Goal: Task Accomplishment & Management: Manage account settings

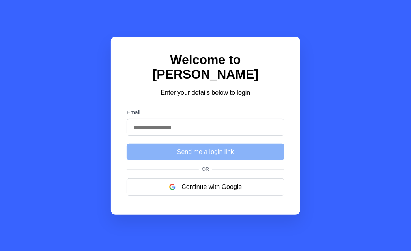
click at [230, 119] on input "Email" at bounding box center [206, 127] width 158 height 17
type input "**********"
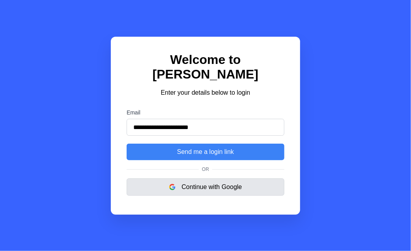
click at [226, 184] on button "Continue with Google" at bounding box center [206, 186] width 158 height 17
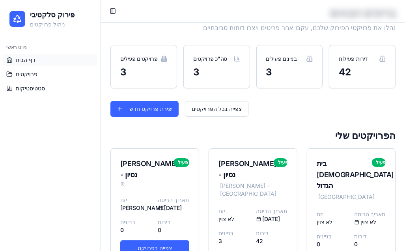
scroll to position [65, 0]
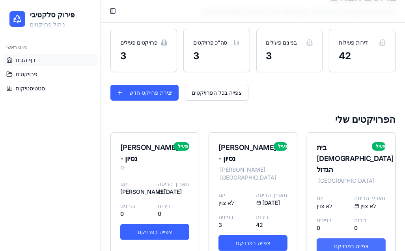
click at [346, 238] on link "צפייה בפרויקט" at bounding box center [351, 246] width 69 height 16
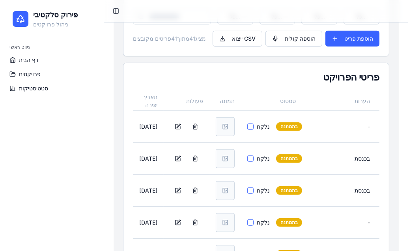
scroll to position [308, 0]
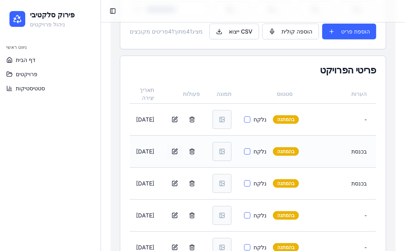
click at [180, 148] on button "button" at bounding box center [175, 151] width 16 height 14
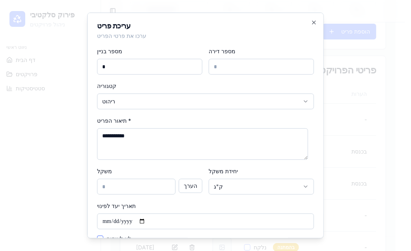
click at [112, 136] on textarea "**********" at bounding box center [202, 144] width 211 height 32
type textarea "**********"
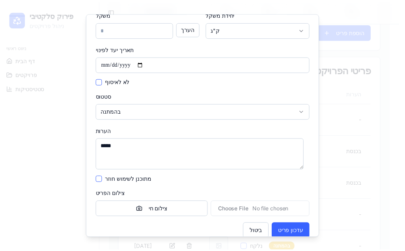
scroll to position [167, 0]
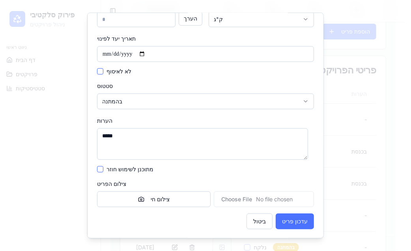
click at [296, 224] on button "עדכון פריט" at bounding box center [295, 221] width 38 height 16
click at [296, 224] on div "ביטול מעדכן..." at bounding box center [205, 221] width 217 height 16
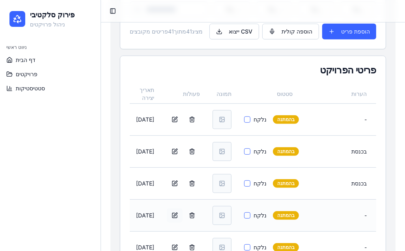
click at [177, 214] on button "button" at bounding box center [175, 215] width 16 height 14
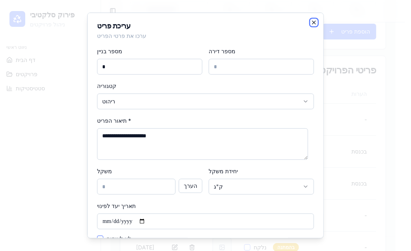
click at [311, 24] on icon "button" at bounding box center [314, 22] width 6 height 6
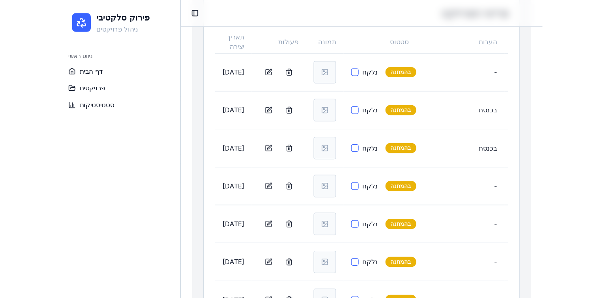
scroll to position [374, 0]
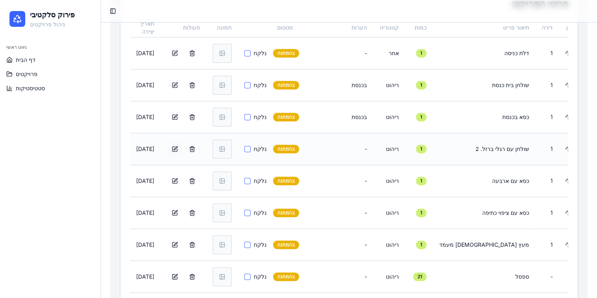
click at [183, 150] on button "button" at bounding box center [175, 149] width 16 height 14
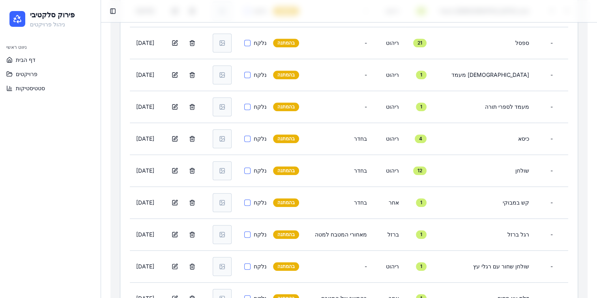
scroll to position [611, 0]
